Goal: Participate in discussion: Engage in conversation with other users on a specific topic

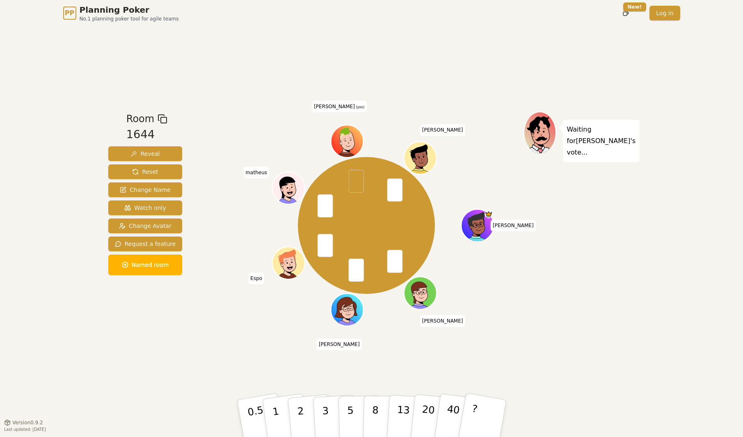
click at [672, 162] on div "PP Planning Poker No.1 planning poker tool for agile teams Toggle theme New! Lo…" at bounding box center [371, 218] width 743 height 437
click at [309, 412] on button "2" at bounding box center [309, 418] width 47 height 65
click at [274, 417] on p "1" at bounding box center [276, 420] width 12 height 45
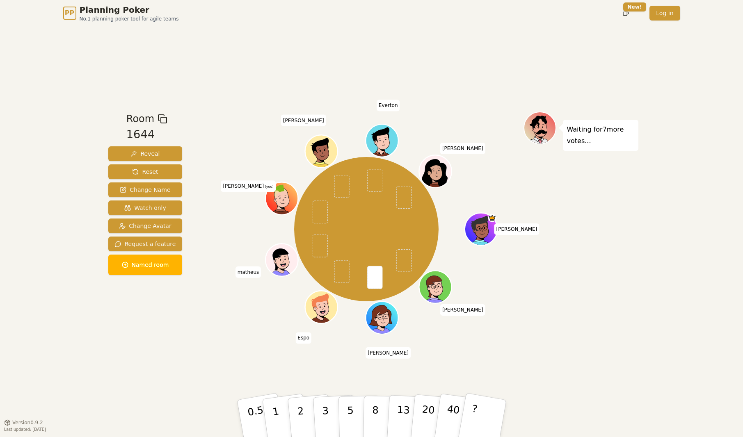
drag, startPoint x: 610, startPoint y: 332, endPoint x: 609, endPoint y: 296, distance: 36.5
click at [610, 332] on div "Waiting for 7 more votes..." at bounding box center [581, 225] width 115 height 226
click at [328, 411] on button "3" at bounding box center [334, 419] width 45 height 64
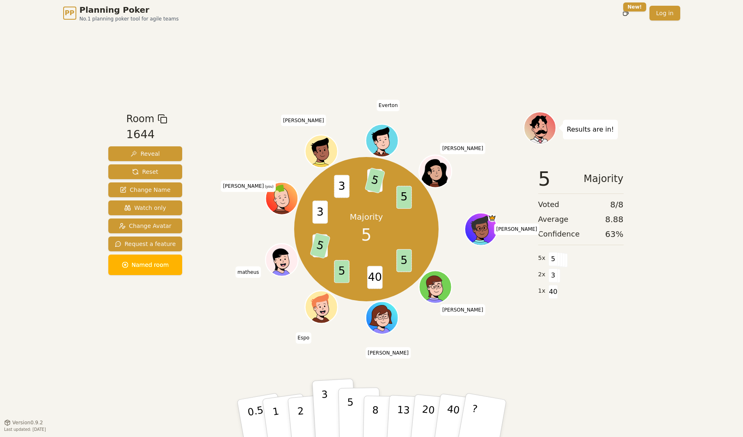
click at [349, 404] on p "5" at bounding box center [350, 419] width 7 height 44
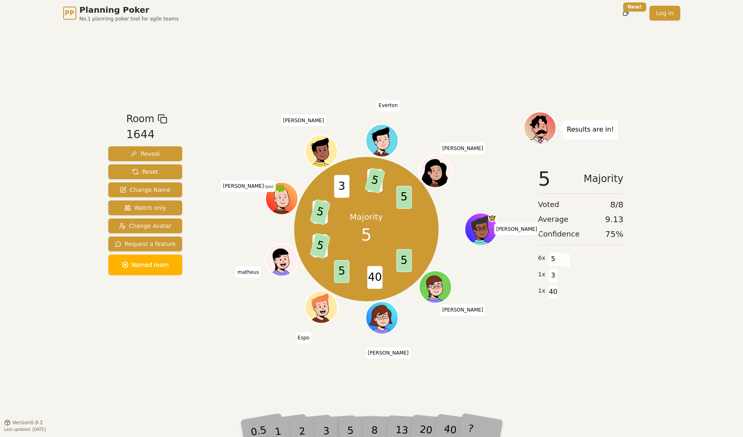
click at [617, 377] on div "Room 1644 Reveal Reset Change Name Watch only Change Avatar Request a feature N…" at bounding box center [371, 224] width 533 height 396
click at [64, 331] on div "PP Planning Poker No.1 planning poker tool for agile teams Toggle theme New! Lo…" at bounding box center [371, 218] width 743 height 437
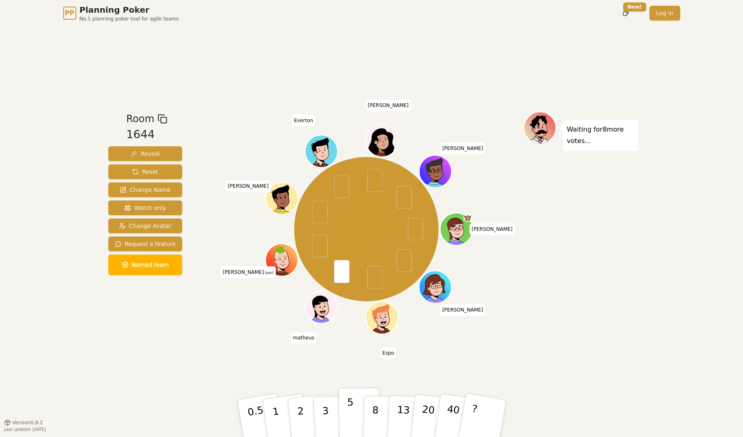
click at [349, 418] on p "5" at bounding box center [350, 419] width 7 height 44
